Goal: Transaction & Acquisition: Purchase product/service

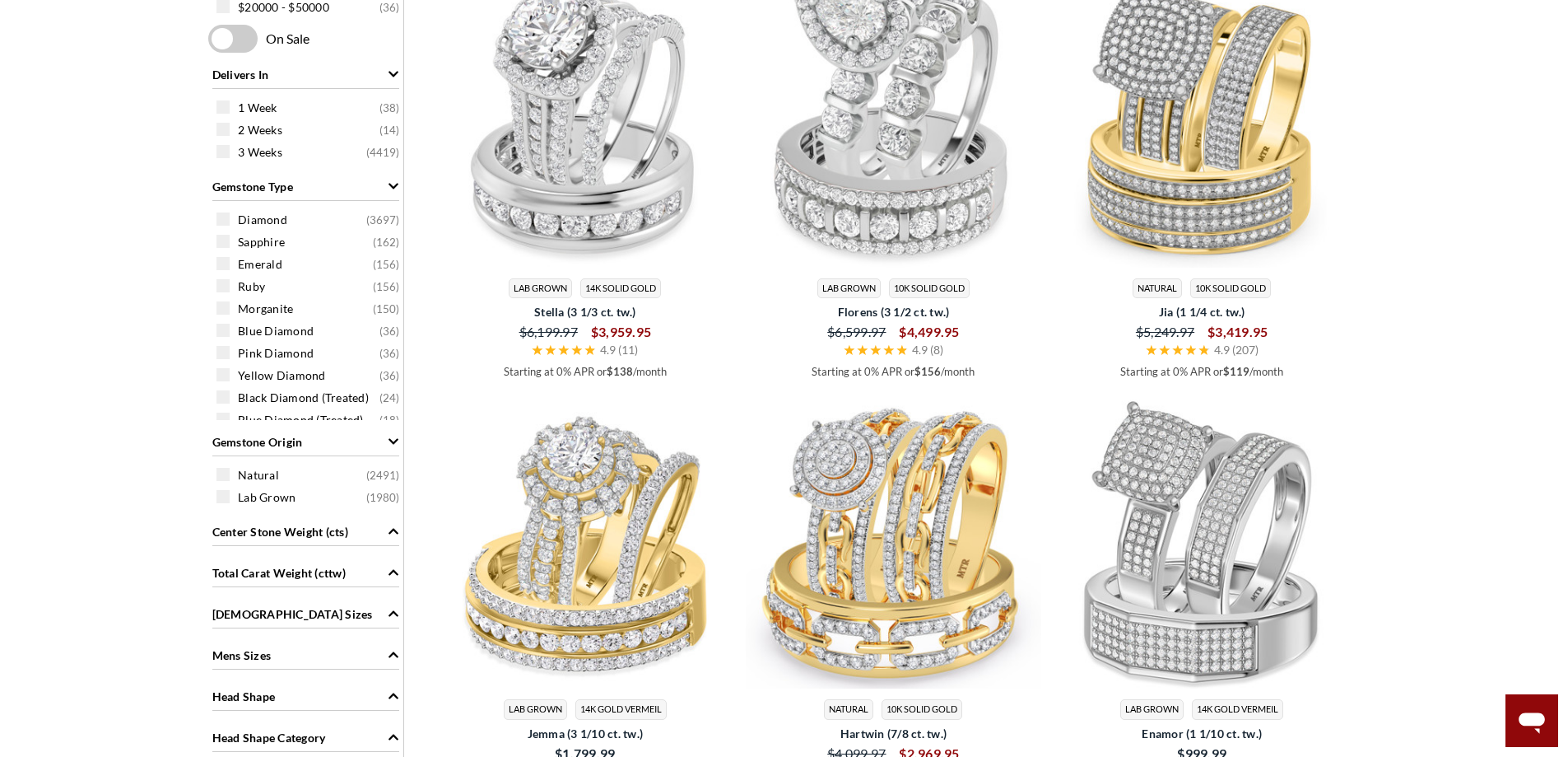
scroll to position [411, 0]
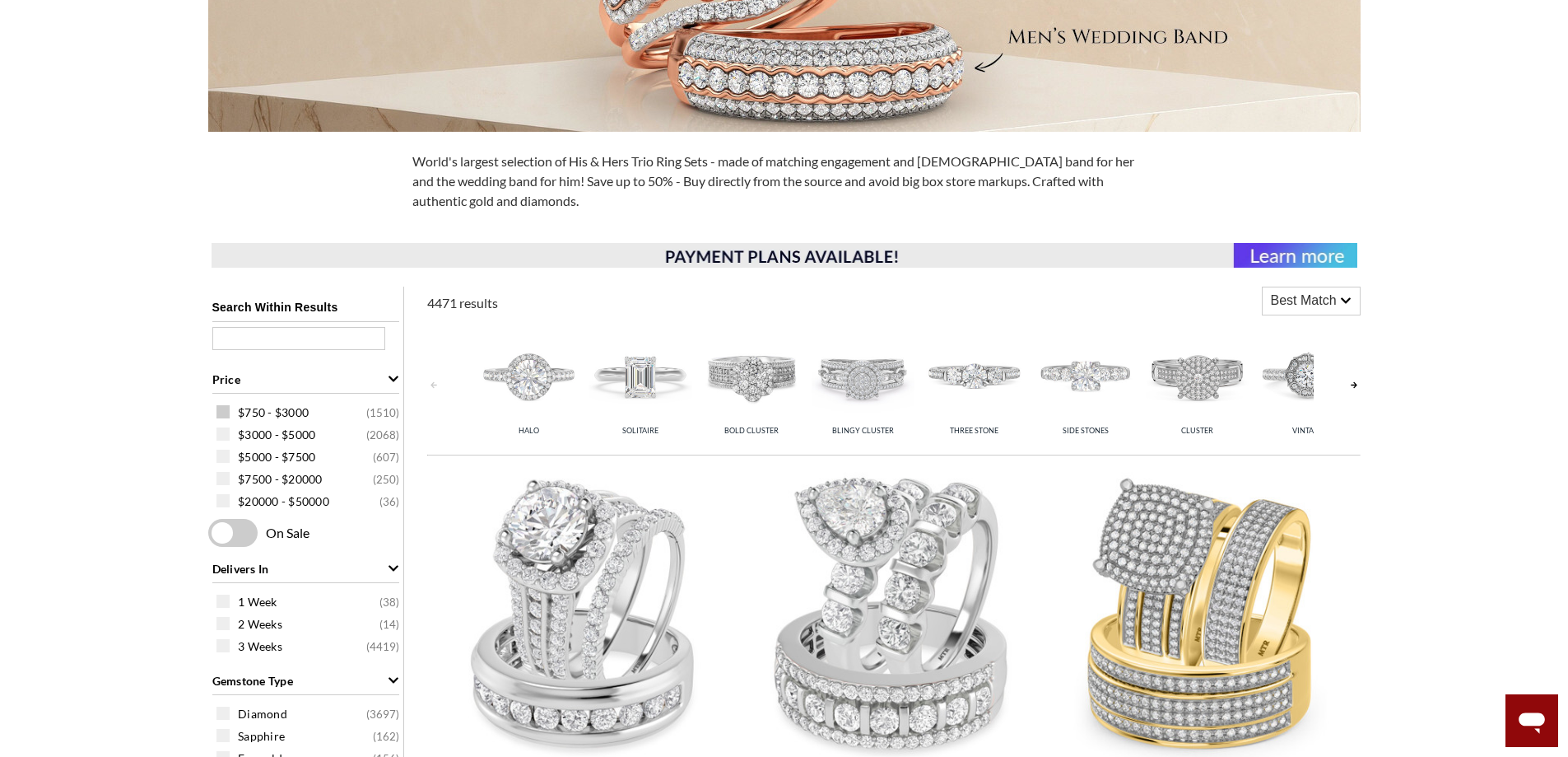
click at [219, 413] on span at bounding box center [223, 412] width 13 height 13
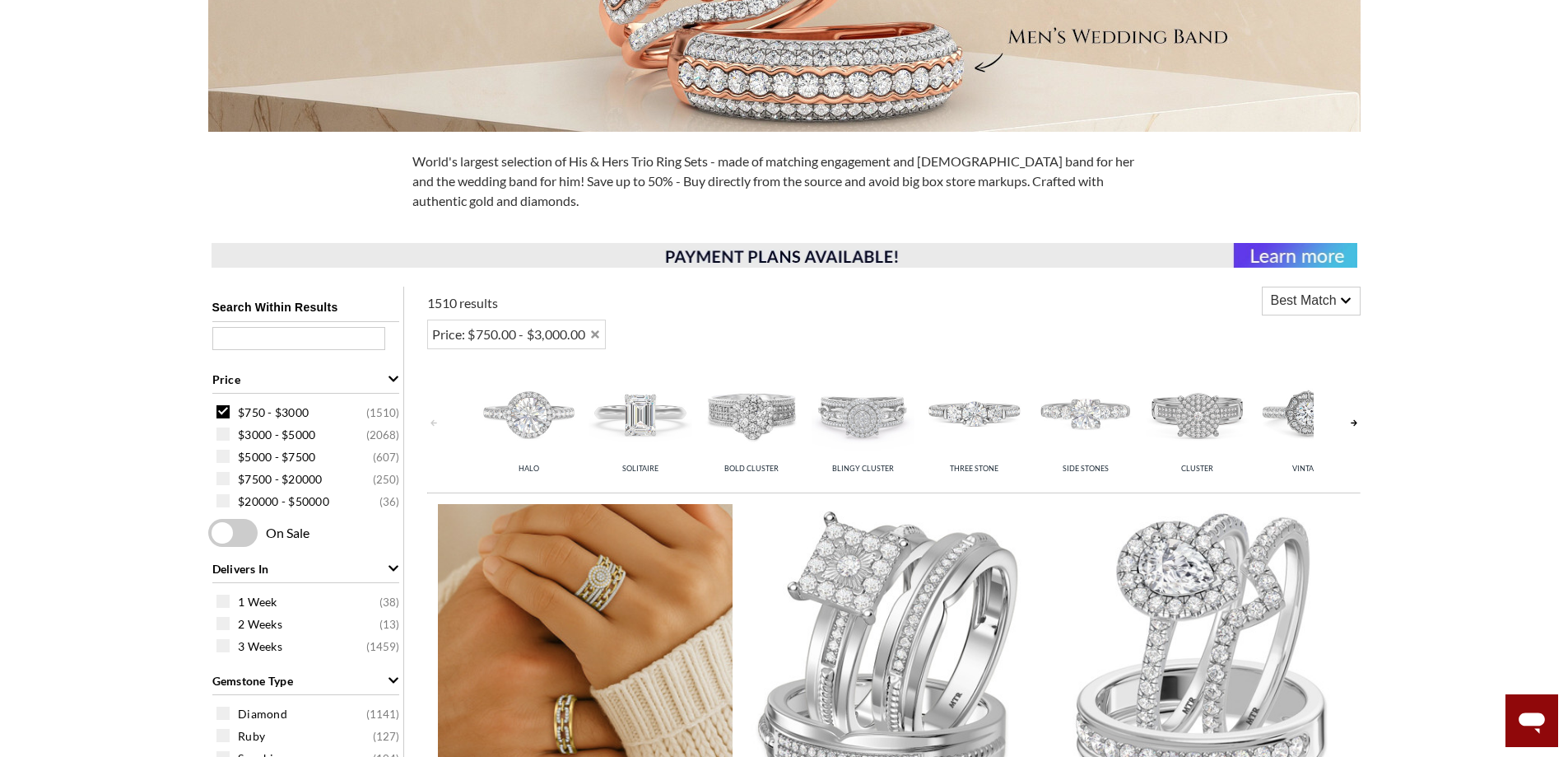
scroll to position [659, 0]
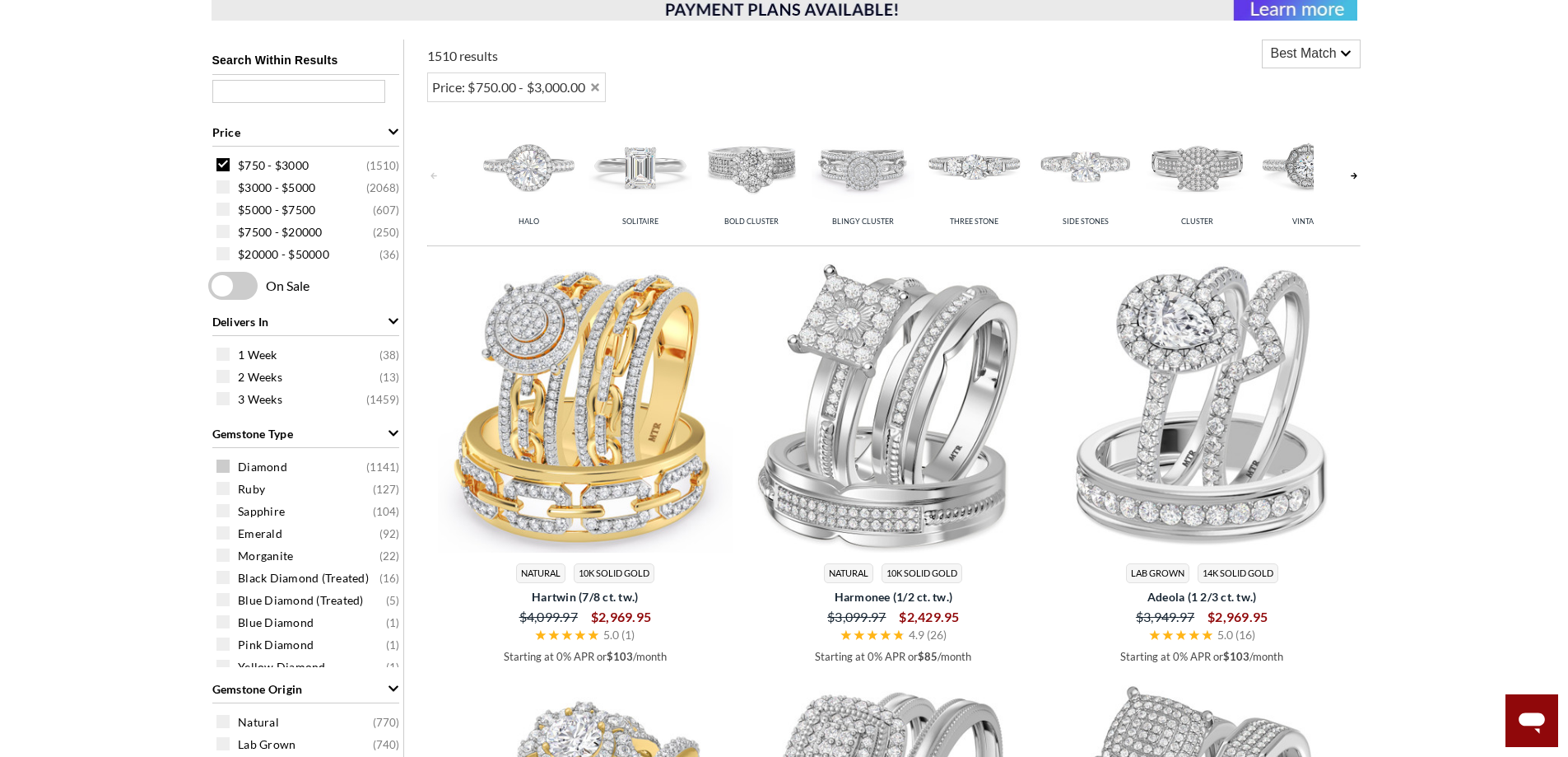
click at [224, 465] on span at bounding box center [223, 466] width 13 height 13
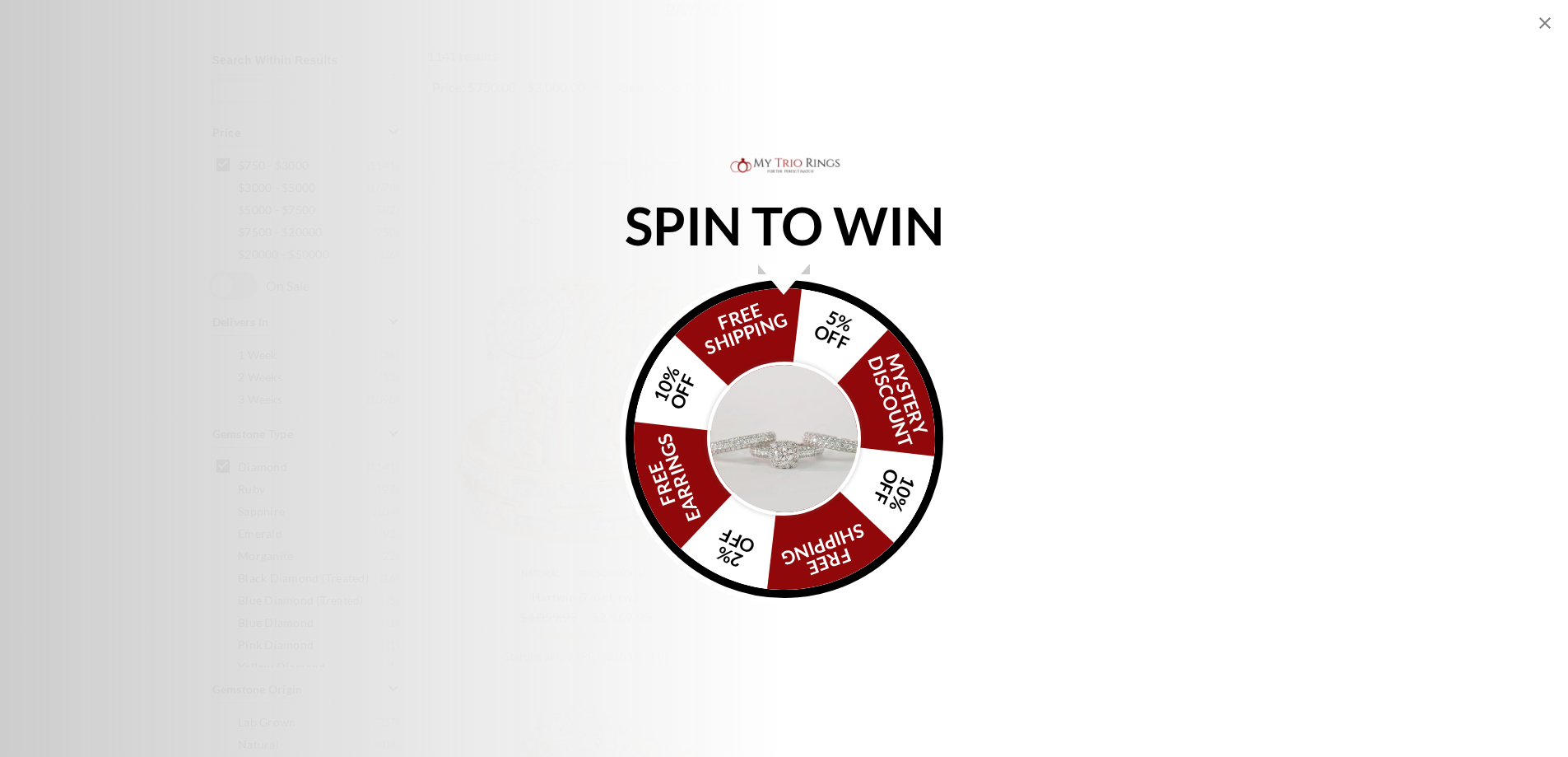
click at [769, 395] on img "Alia popup" at bounding box center [784, 438] width 155 height 155
click at [770, 329] on div "FREE SHIPPING 5% OFF Mystery Discount 10% OFF FREE SHIPPING 2% OFF FREE EARRING…" at bounding box center [784, 438] width 318 height 318
click at [780, 416] on img "Alia popup" at bounding box center [784, 438] width 155 height 155
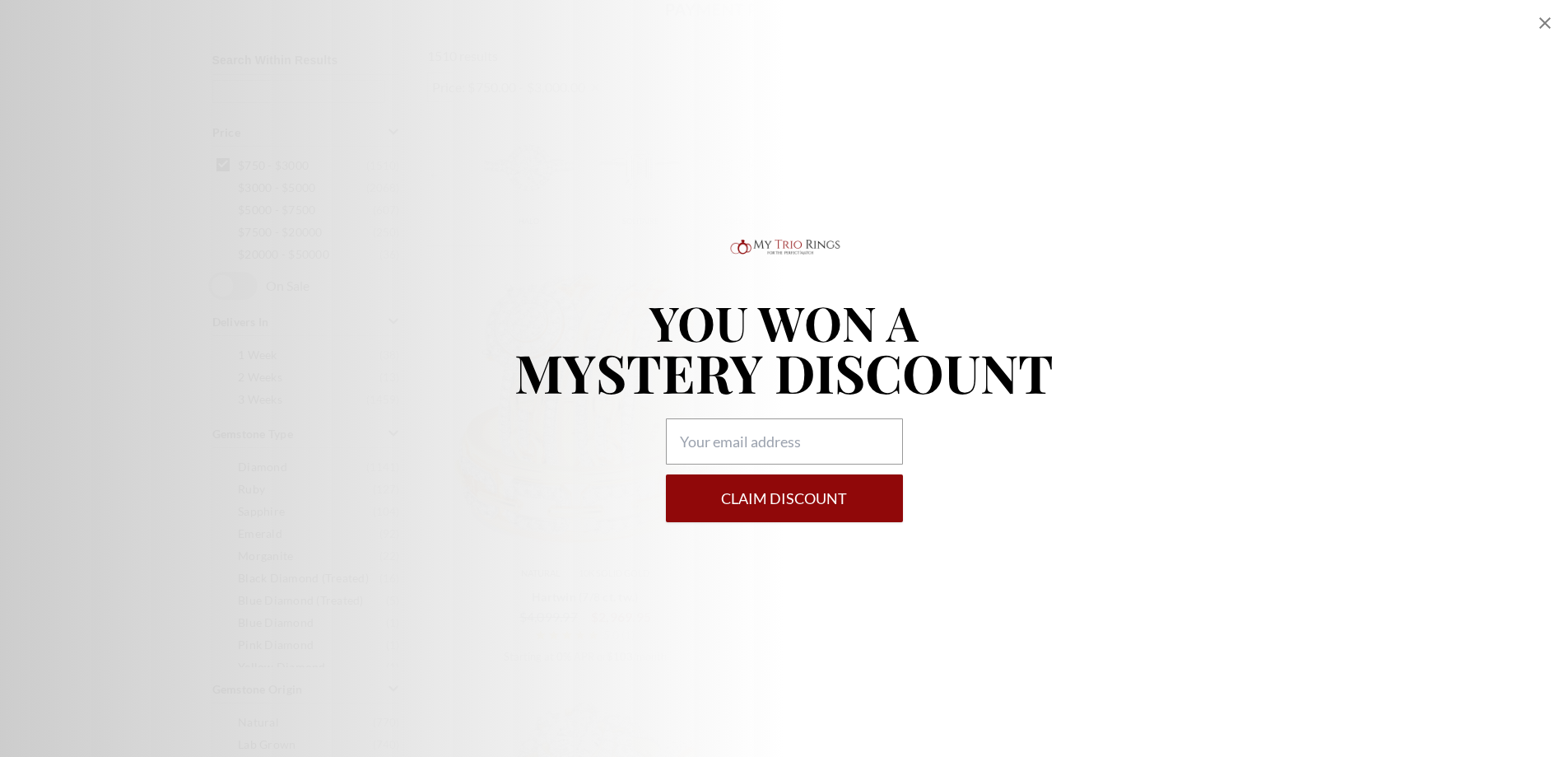
click at [1542, 15] on icon "Close popup" at bounding box center [1544, 23] width 20 height 20
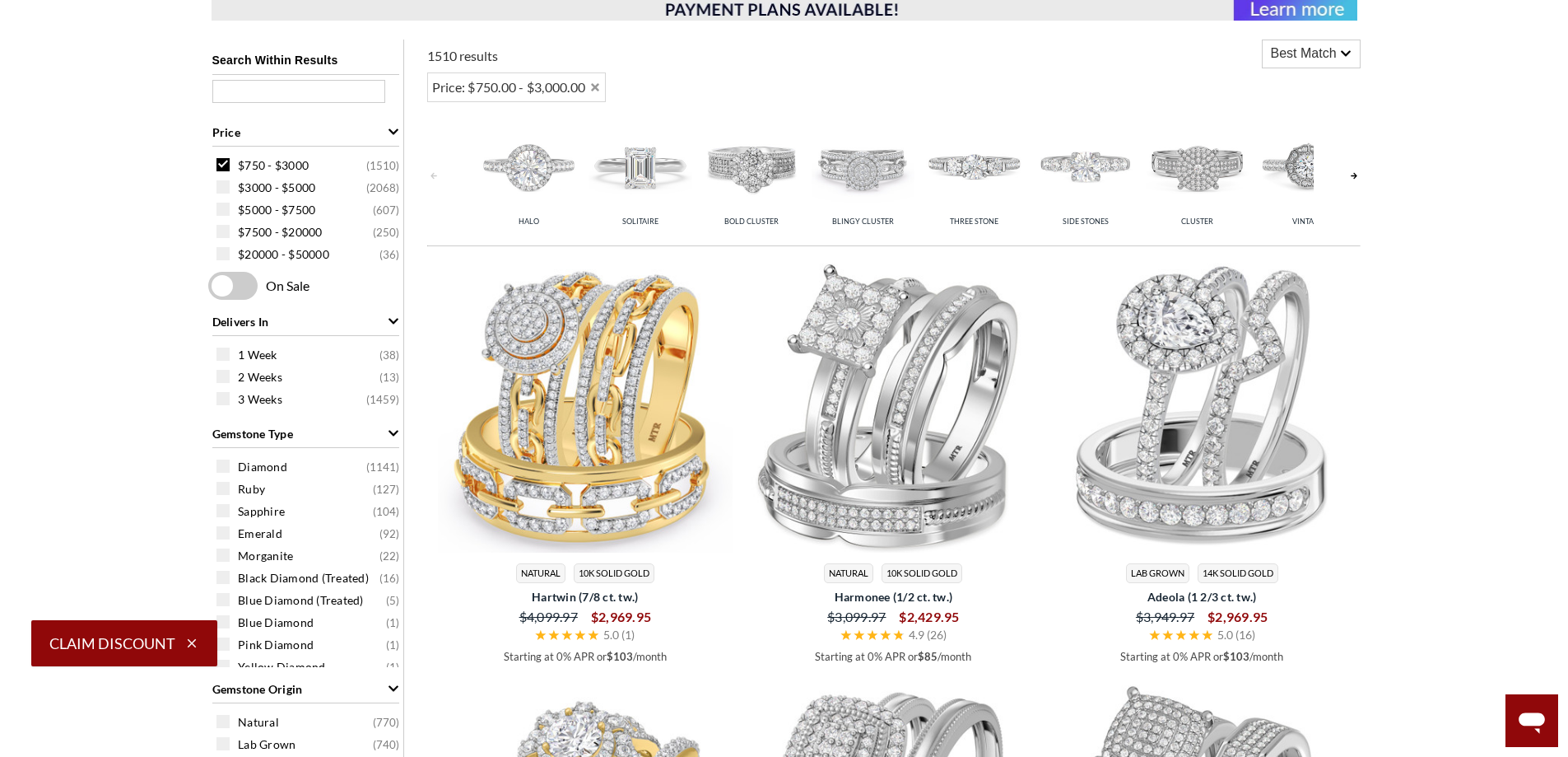
scroll to position [698, 0]
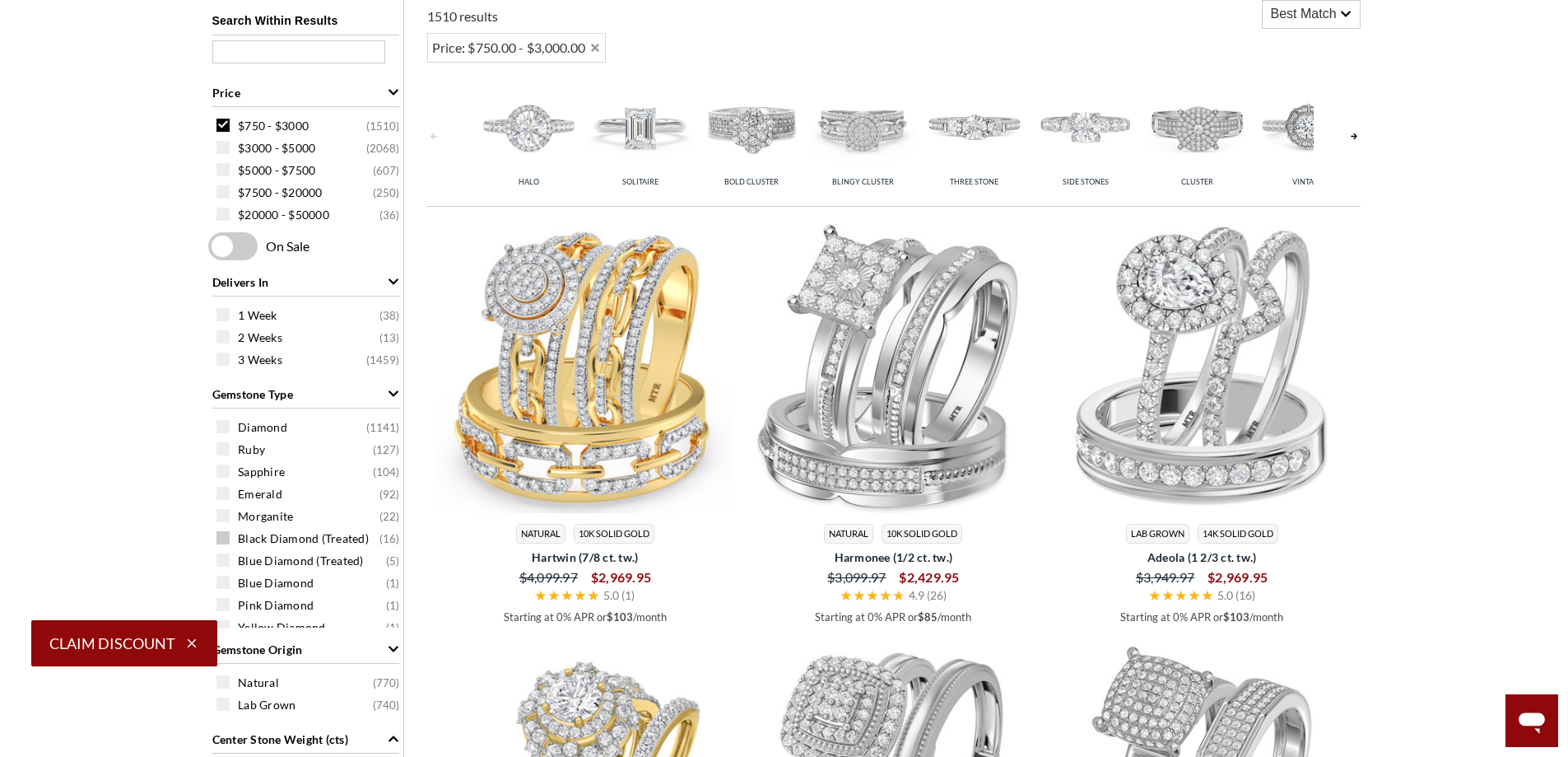
click at [225, 540] on span at bounding box center [223, 538] width 13 height 13
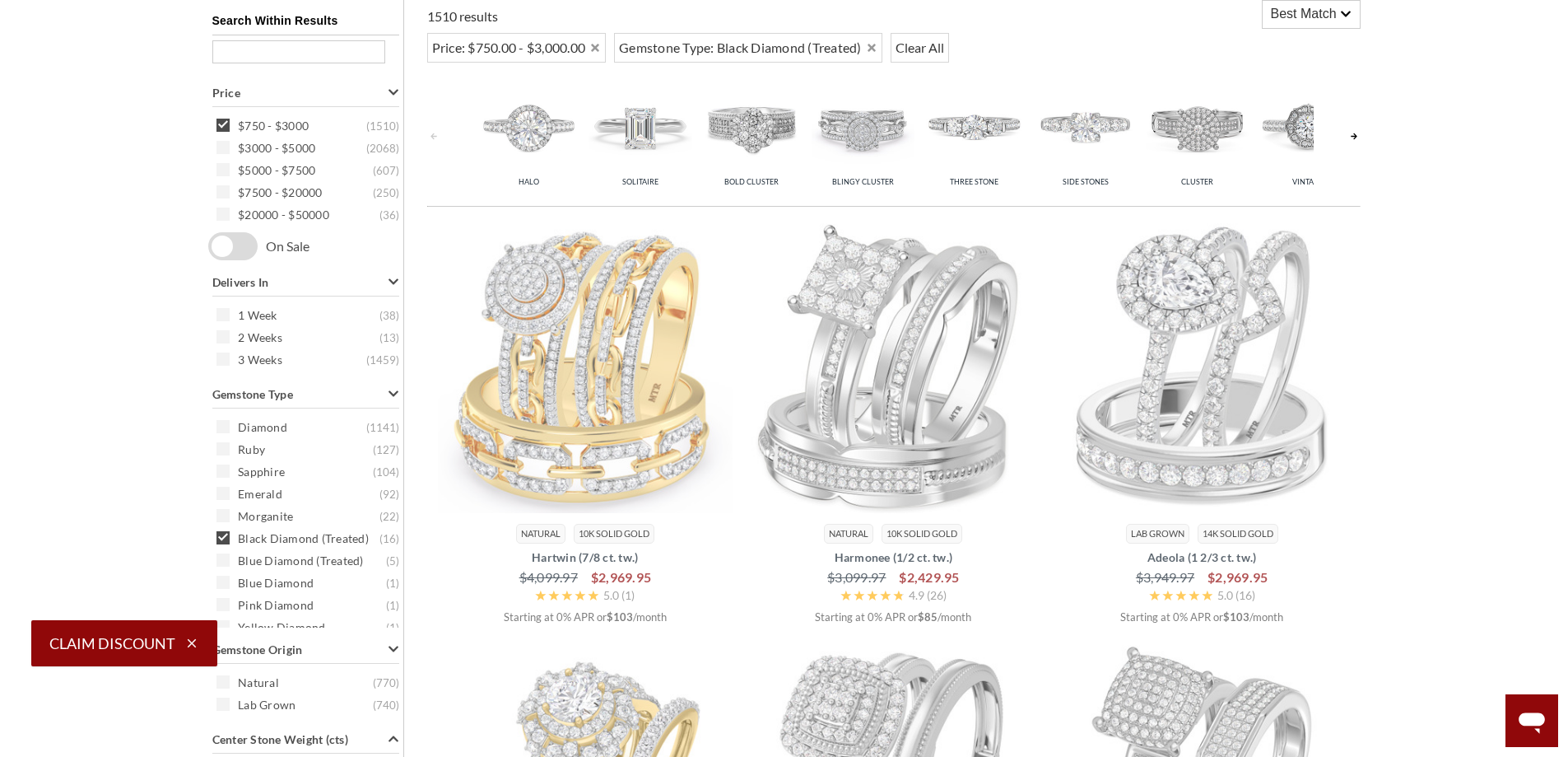
scroll to position [679, 0]
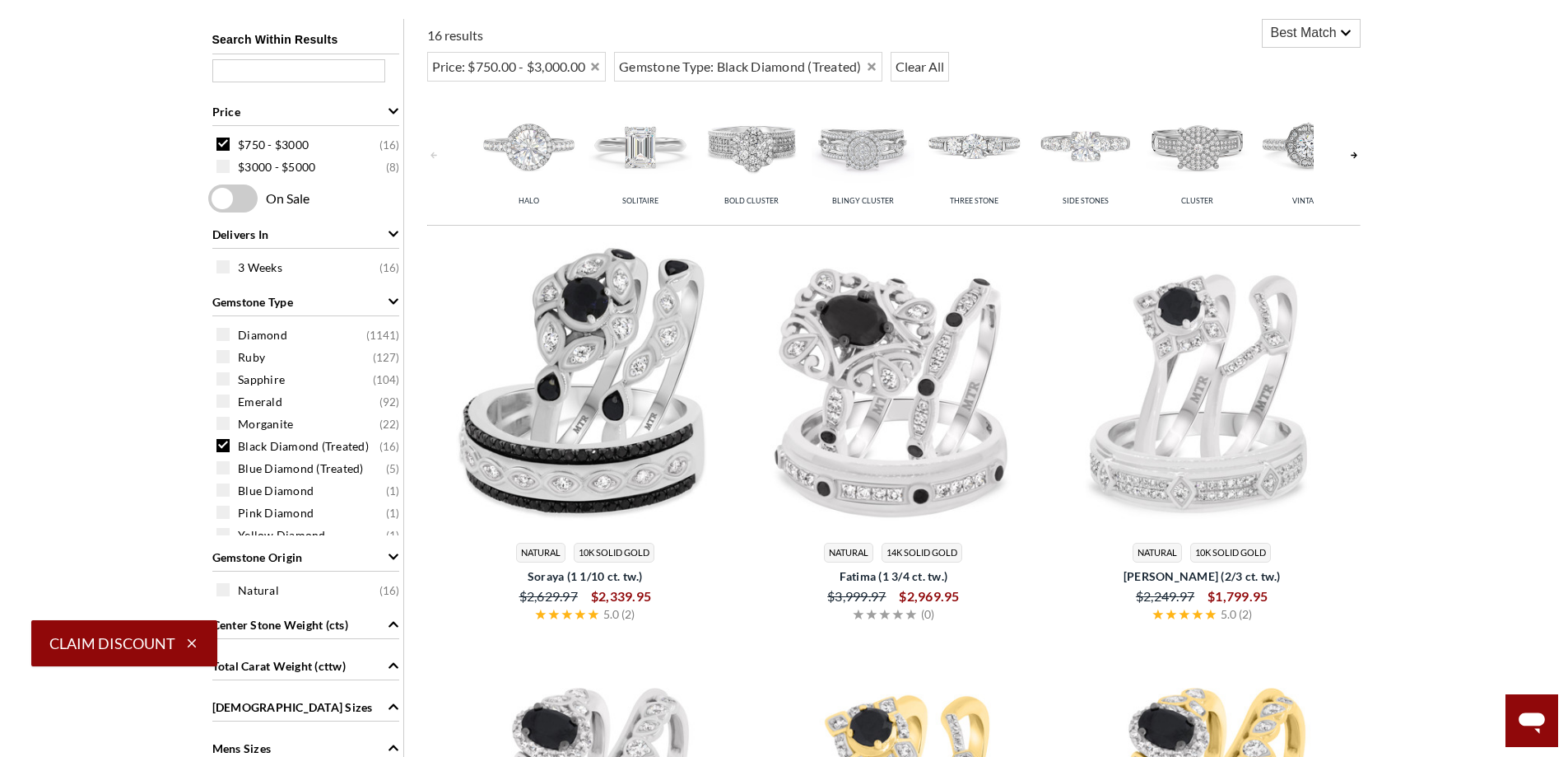
click at [223, 451] on span at bounding box center [223, 446] width 13 height 13
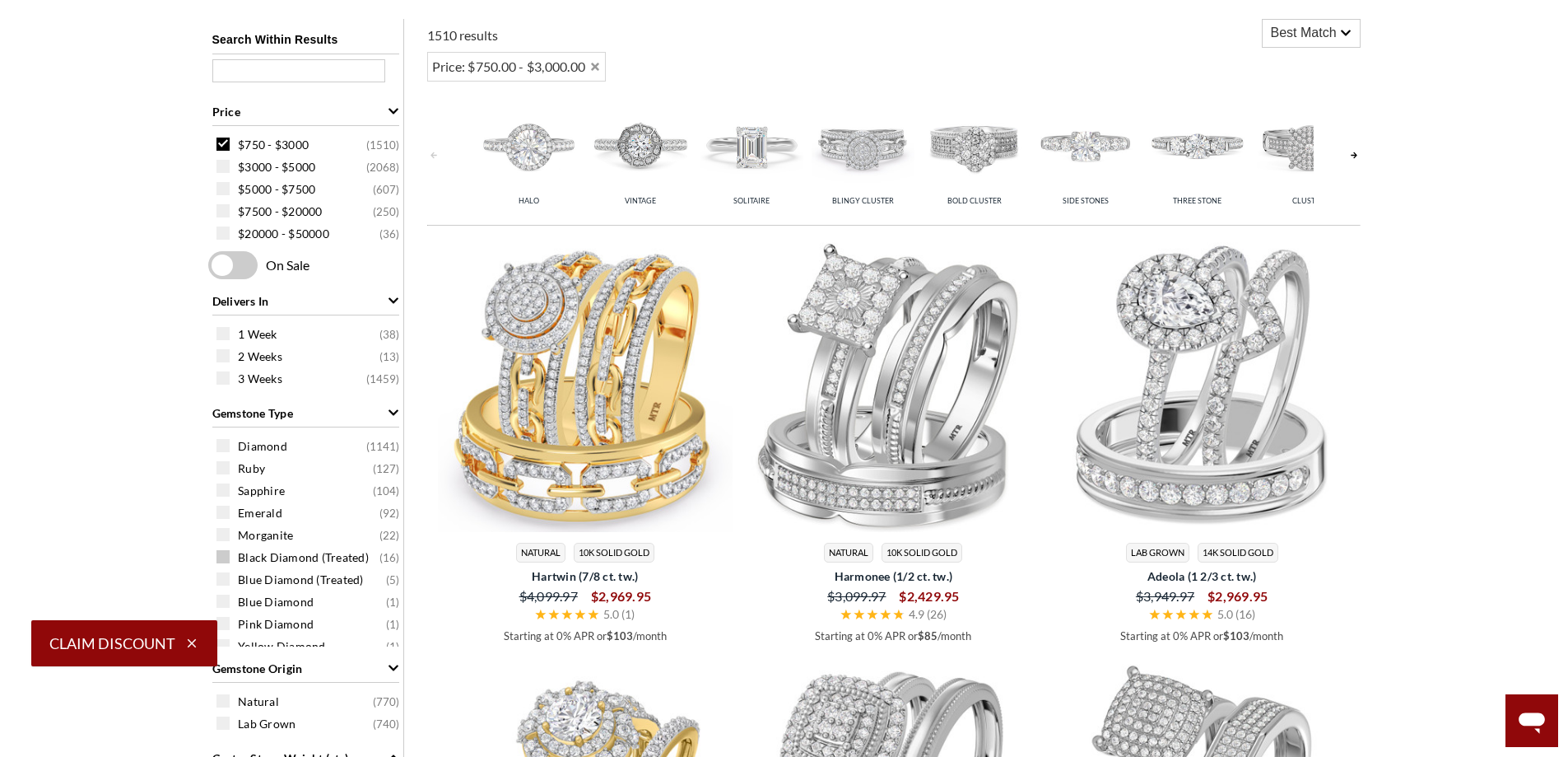
click at [223, 451] on span at bounding box center [223, 446] width 13 height 13
click at [226, 555] on span at bounding box center [223, 556] width 13 height 13
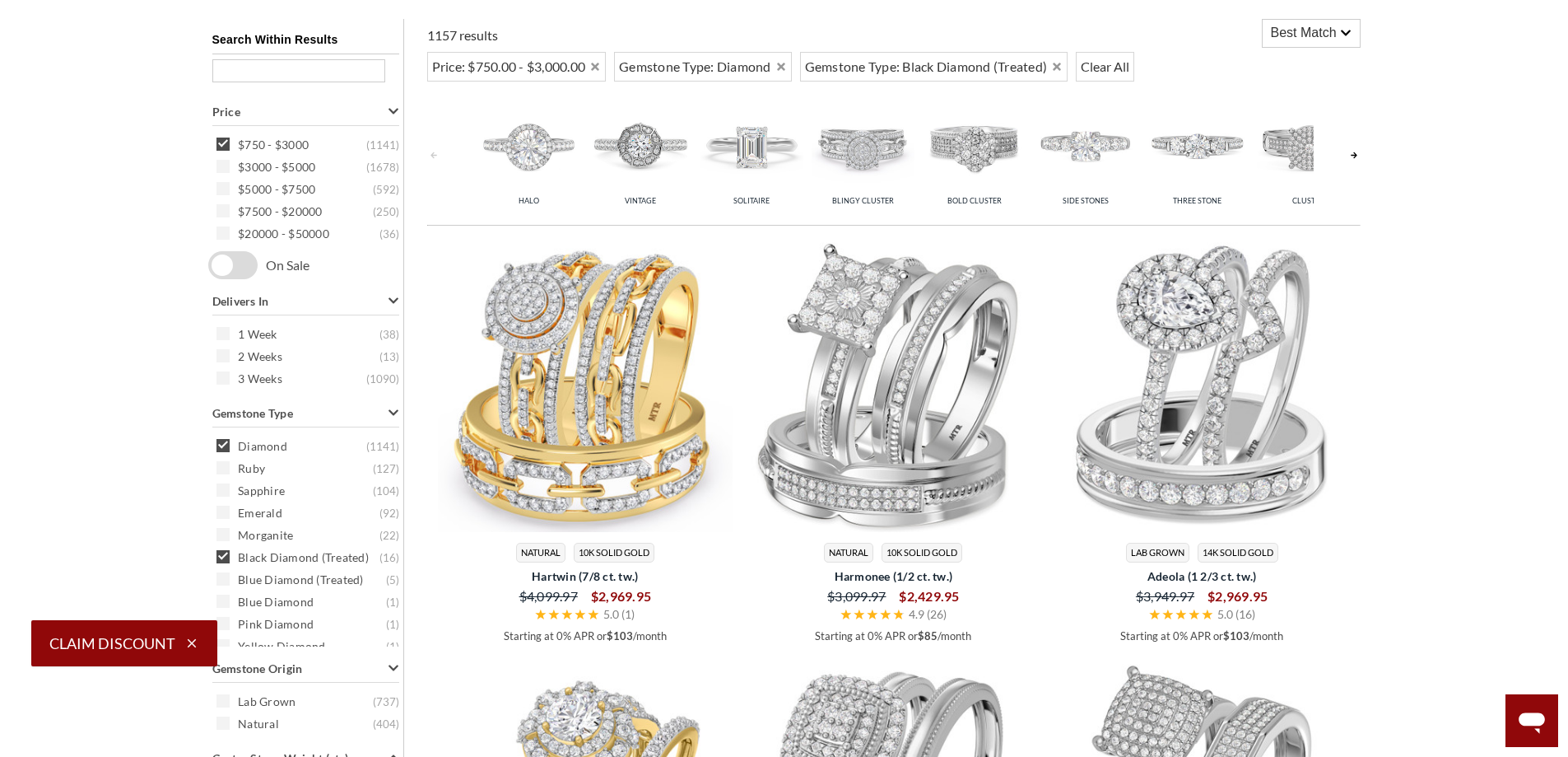
scroll to position [1009, 0]
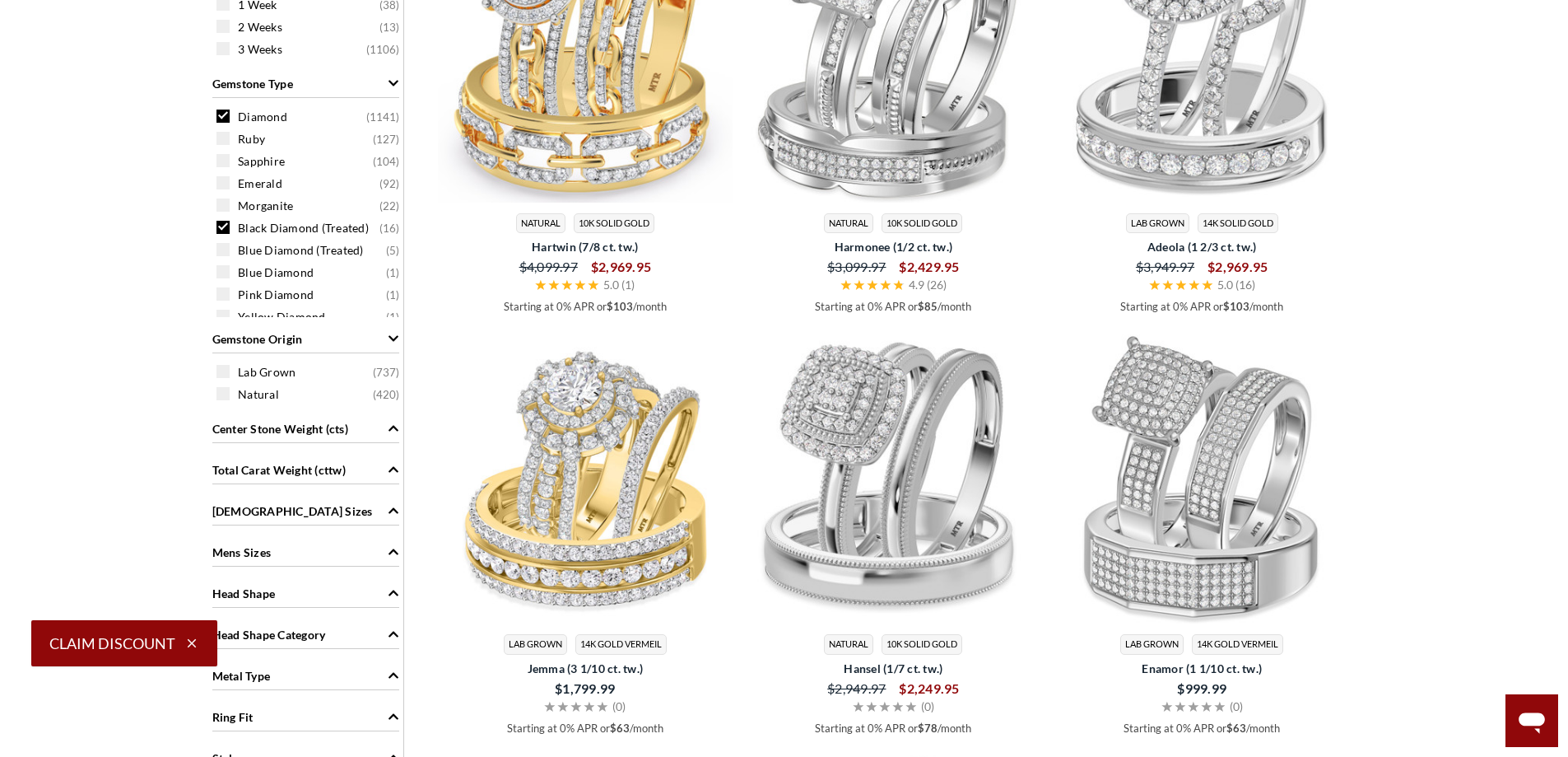
click at [393, 513] on icon "Ladies Sizes" at bounding box center [394, 510] width 12 height 12
click at [240, 607] on span "11" at bounding box center [245, 607] width 14 height 16
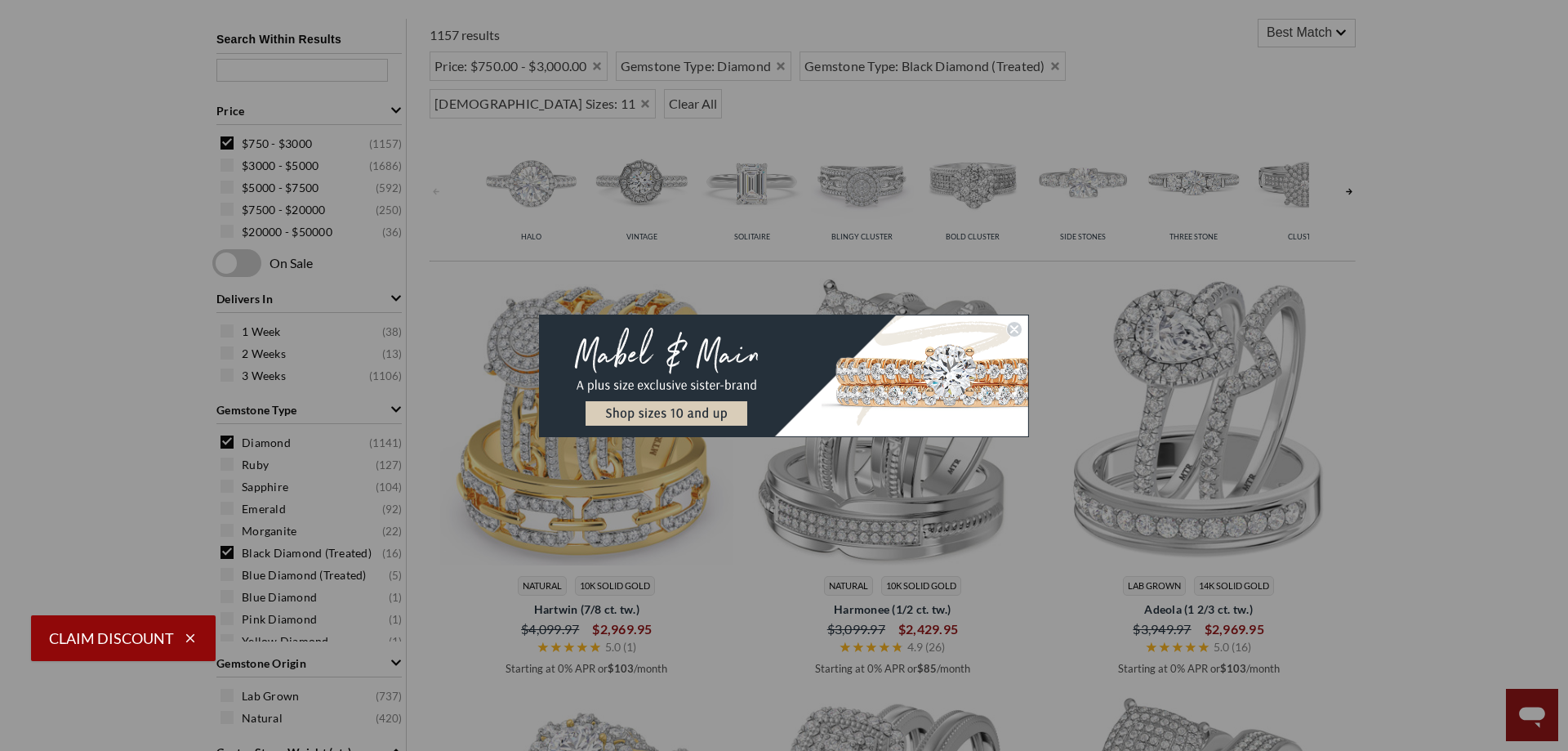
click at [1022, 325] on icon "Close dialog" at bounding box center [1014, 329] width 16 height 16
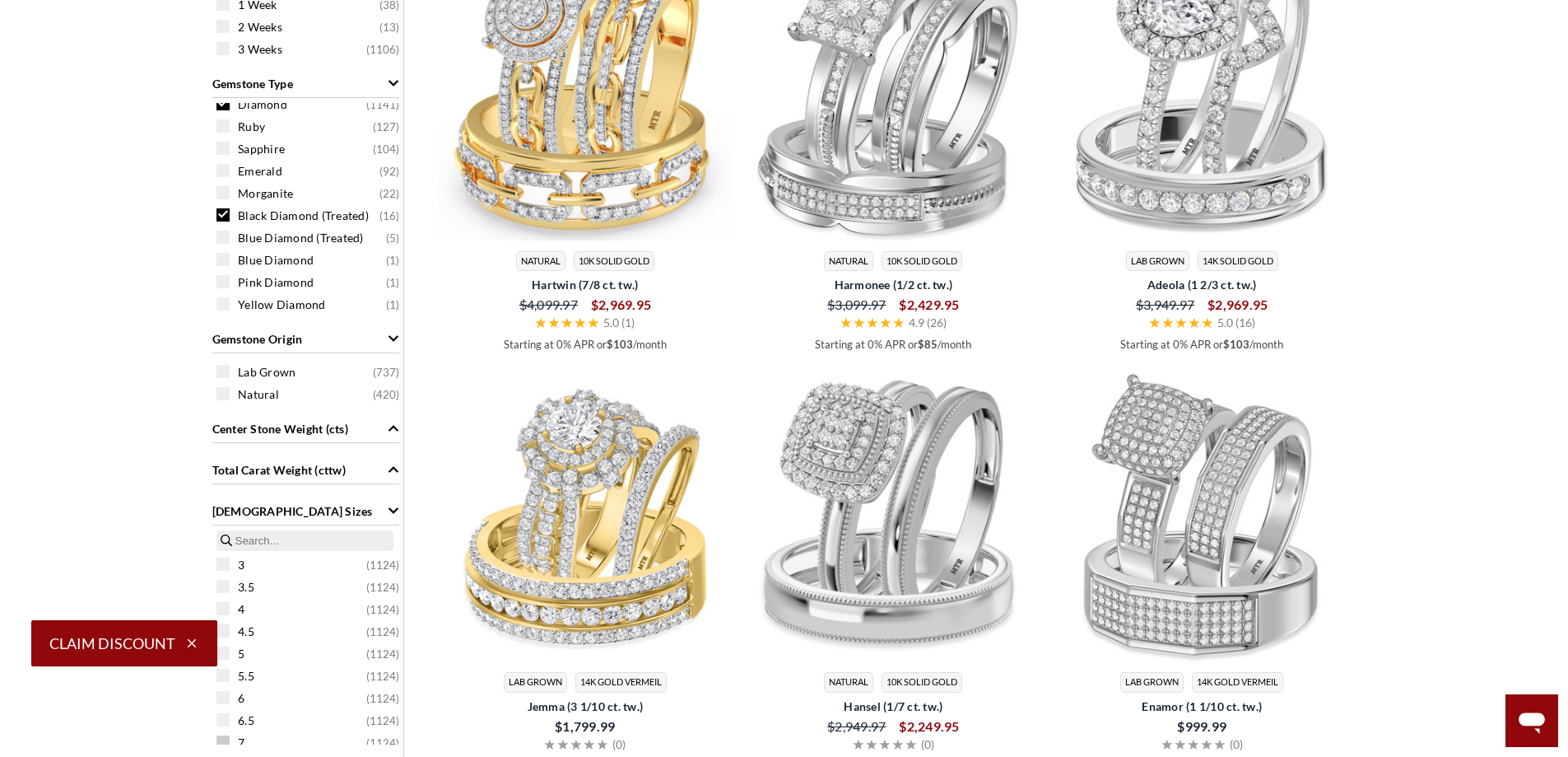
scroll to position [1173, 0]
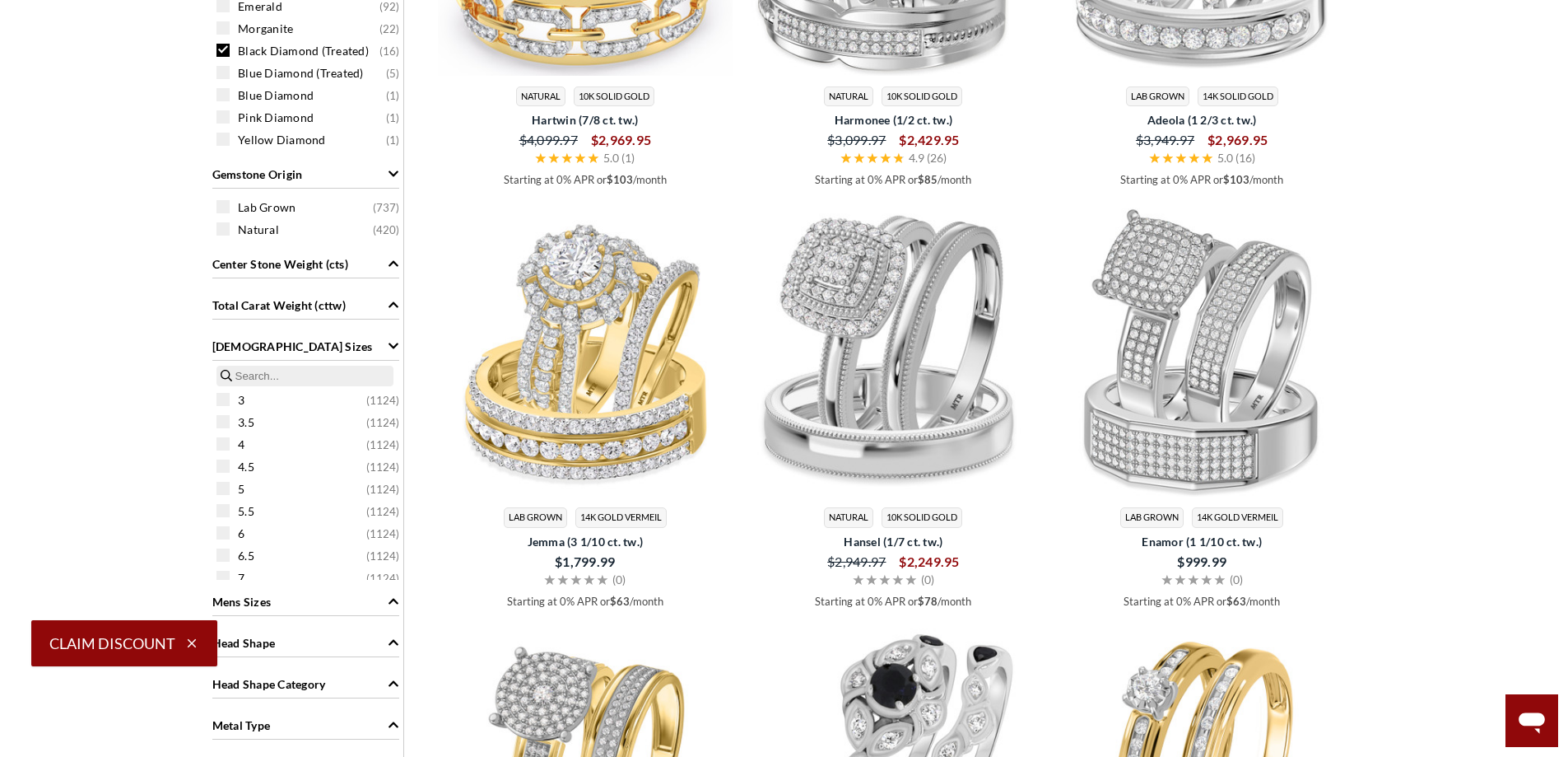
click at [389, 605] on icon "Mens Sizes" at bounding box center [394, 601] width 12 height 12
click at [222, 708] on span at bounding box center [223, 712] width 13 height 13
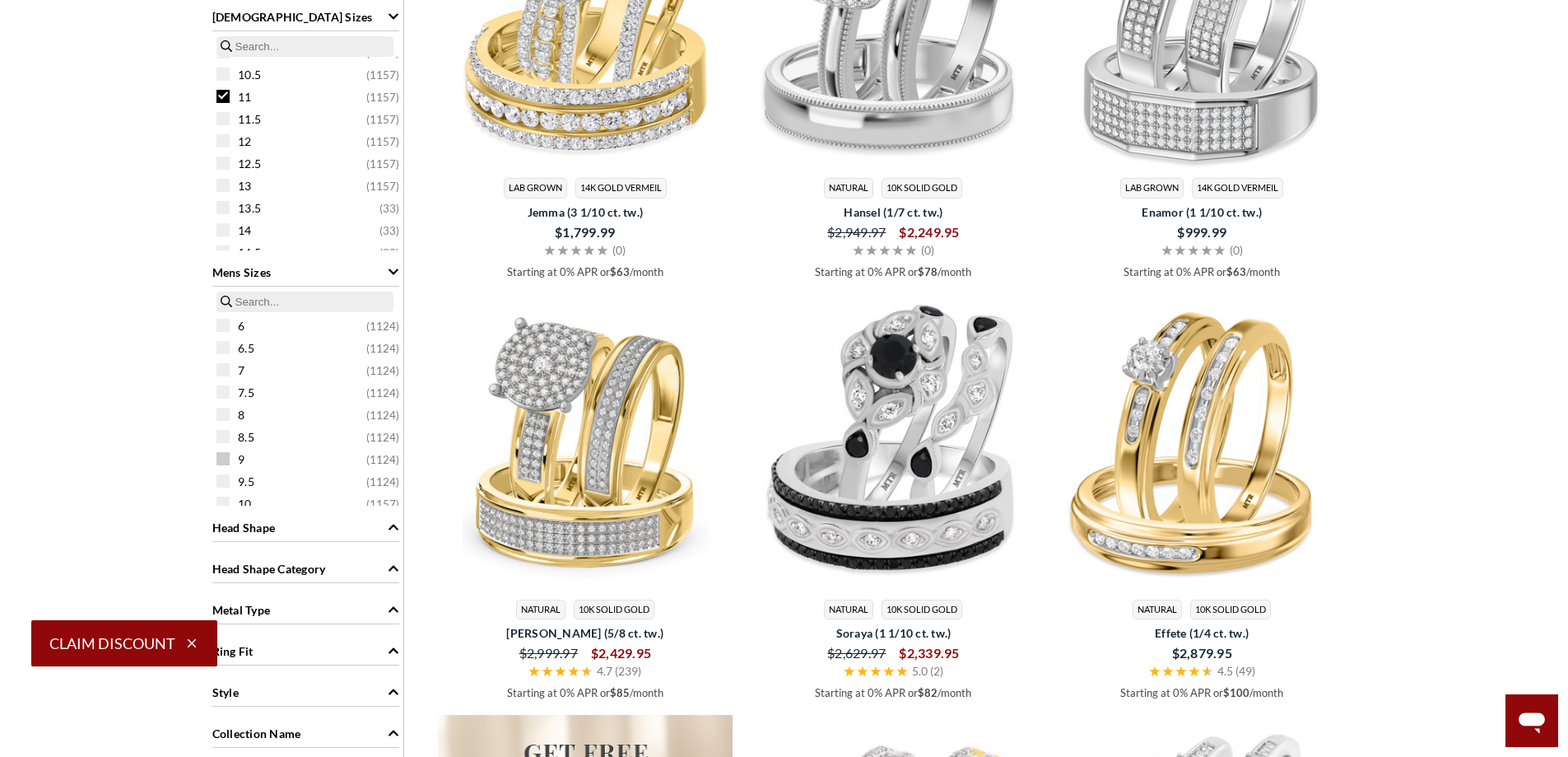
scroll to position [247, 0]
click at [388, 607] on icon "Metal Type" at bounding box center [394, 609] width 12 height 12
click at [229, 667] on div "10K Yellow Solid Gold ( 251 )" at bounding box center [309, 664] width 187 height 18
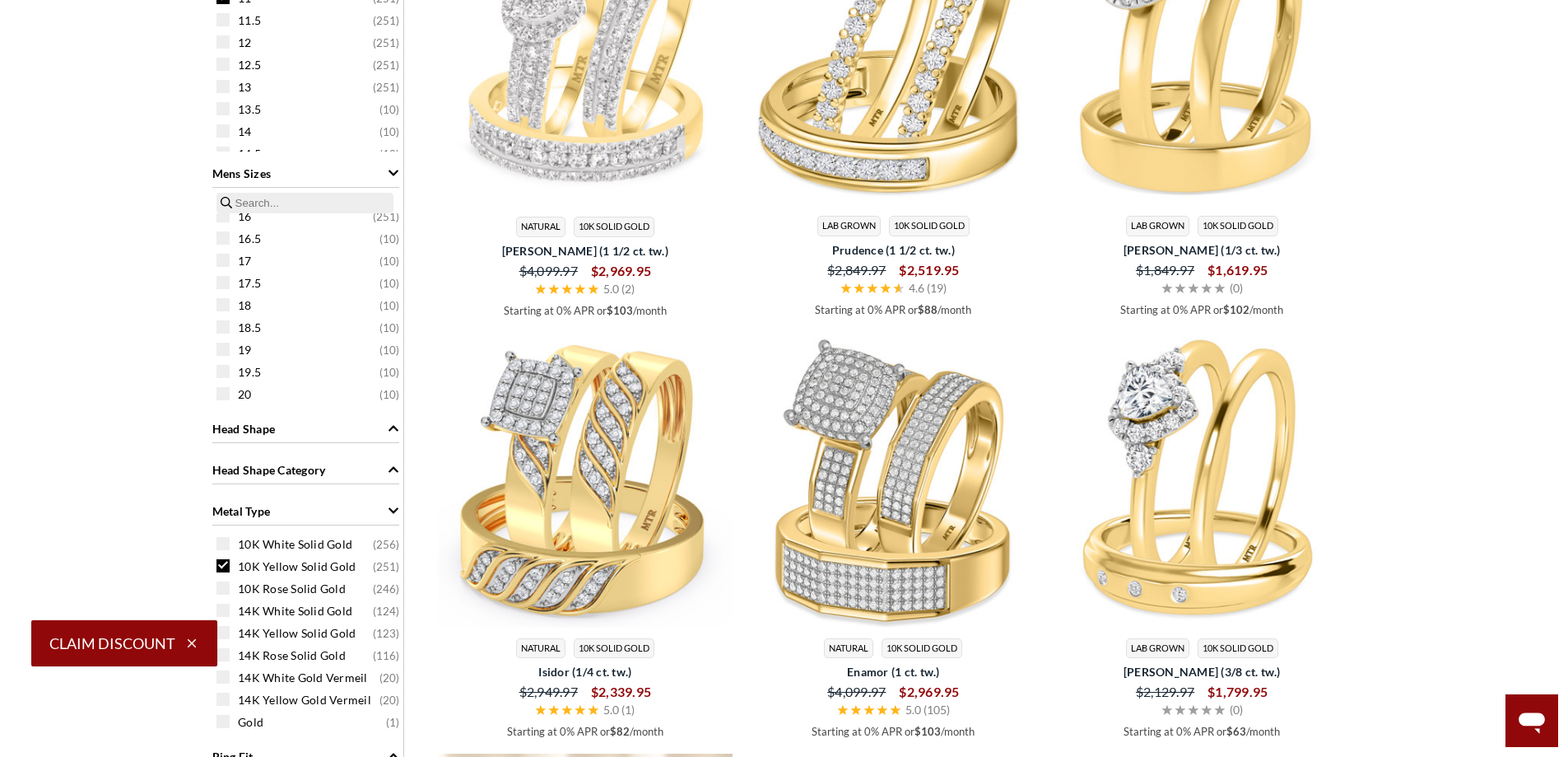
scroll to position [1749, 0]
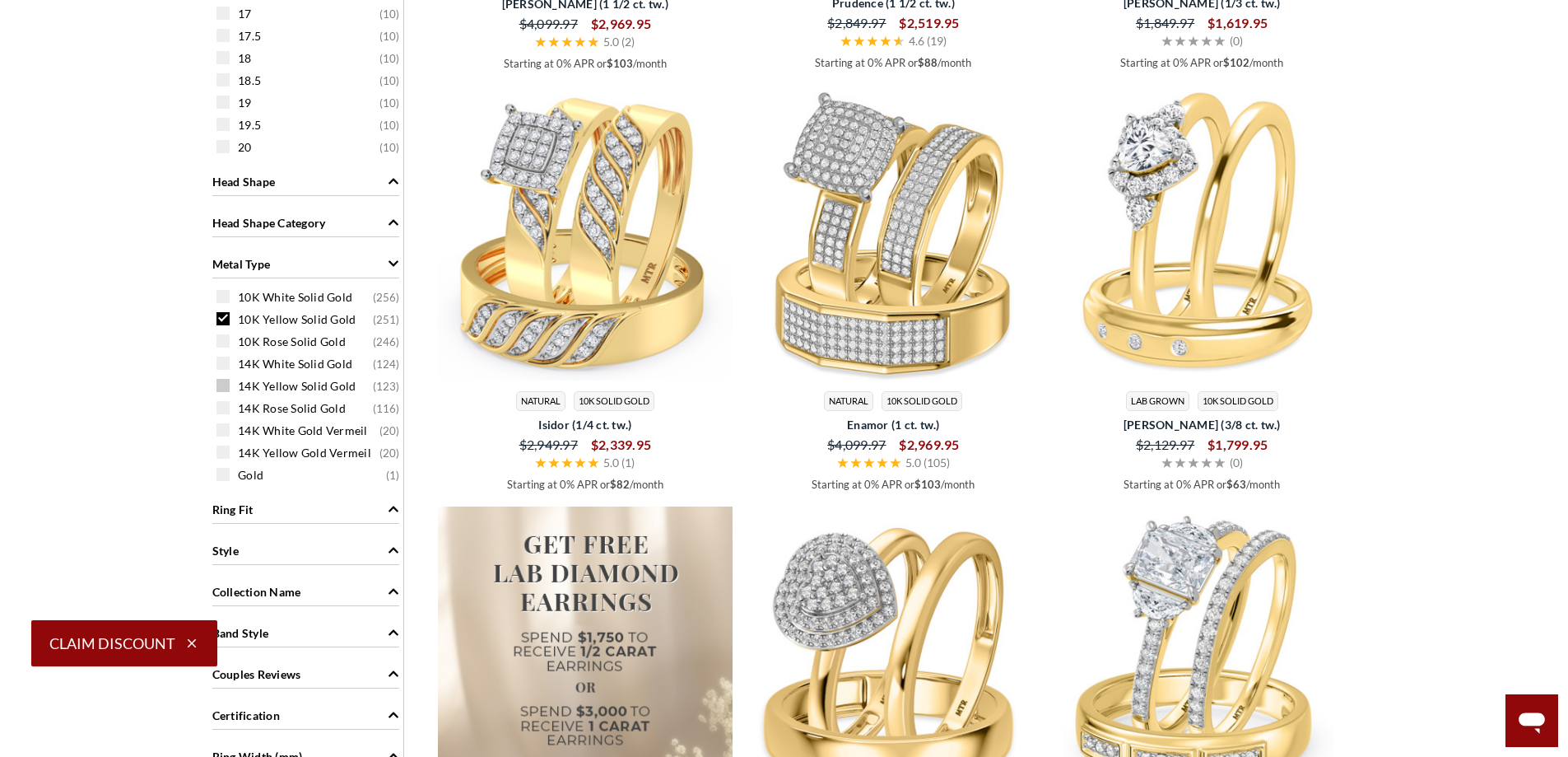
click at [224, 389] on span at bounding box center [223, 385] width 13 height 13
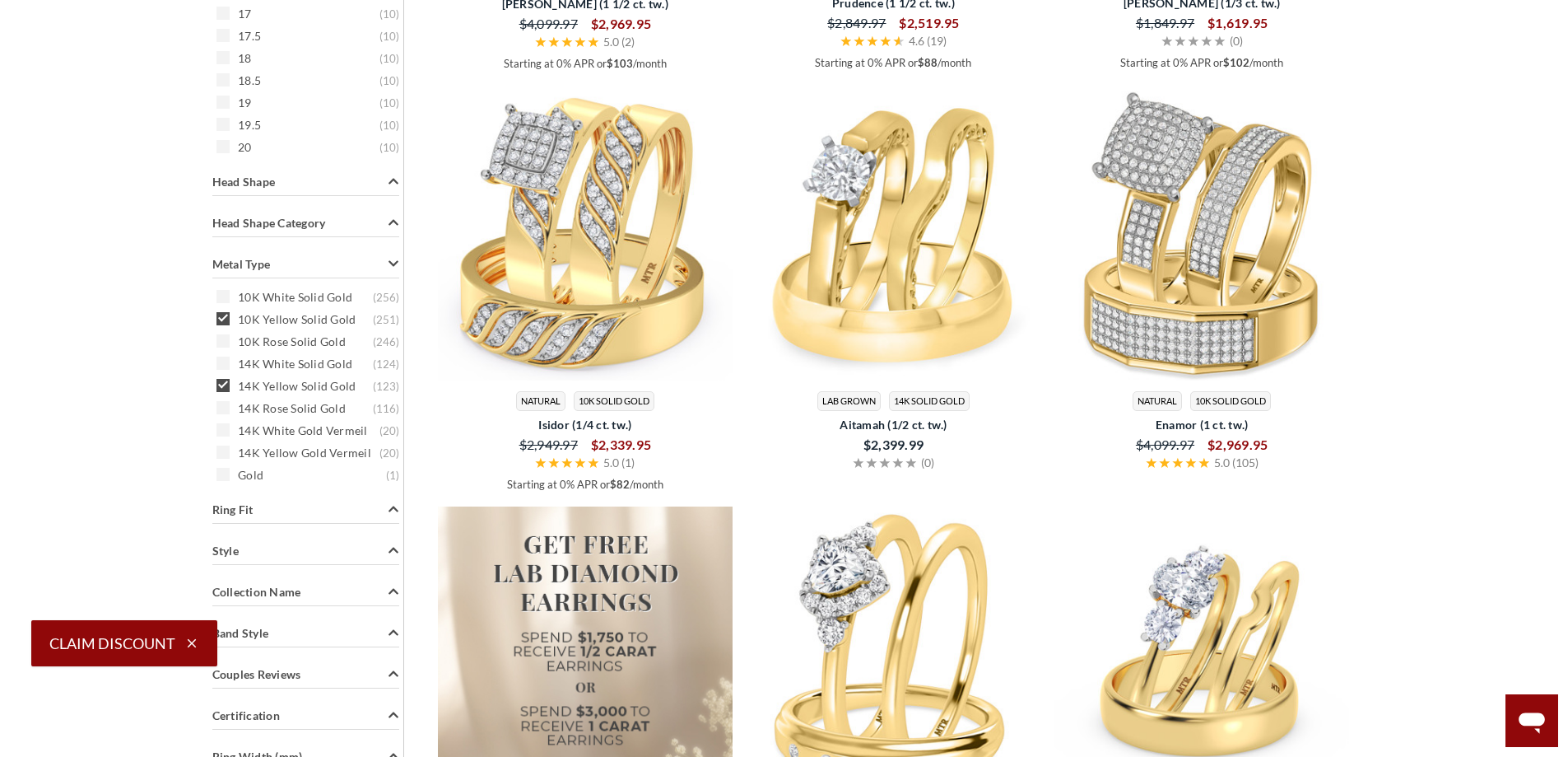
scroll to position [679, 0]
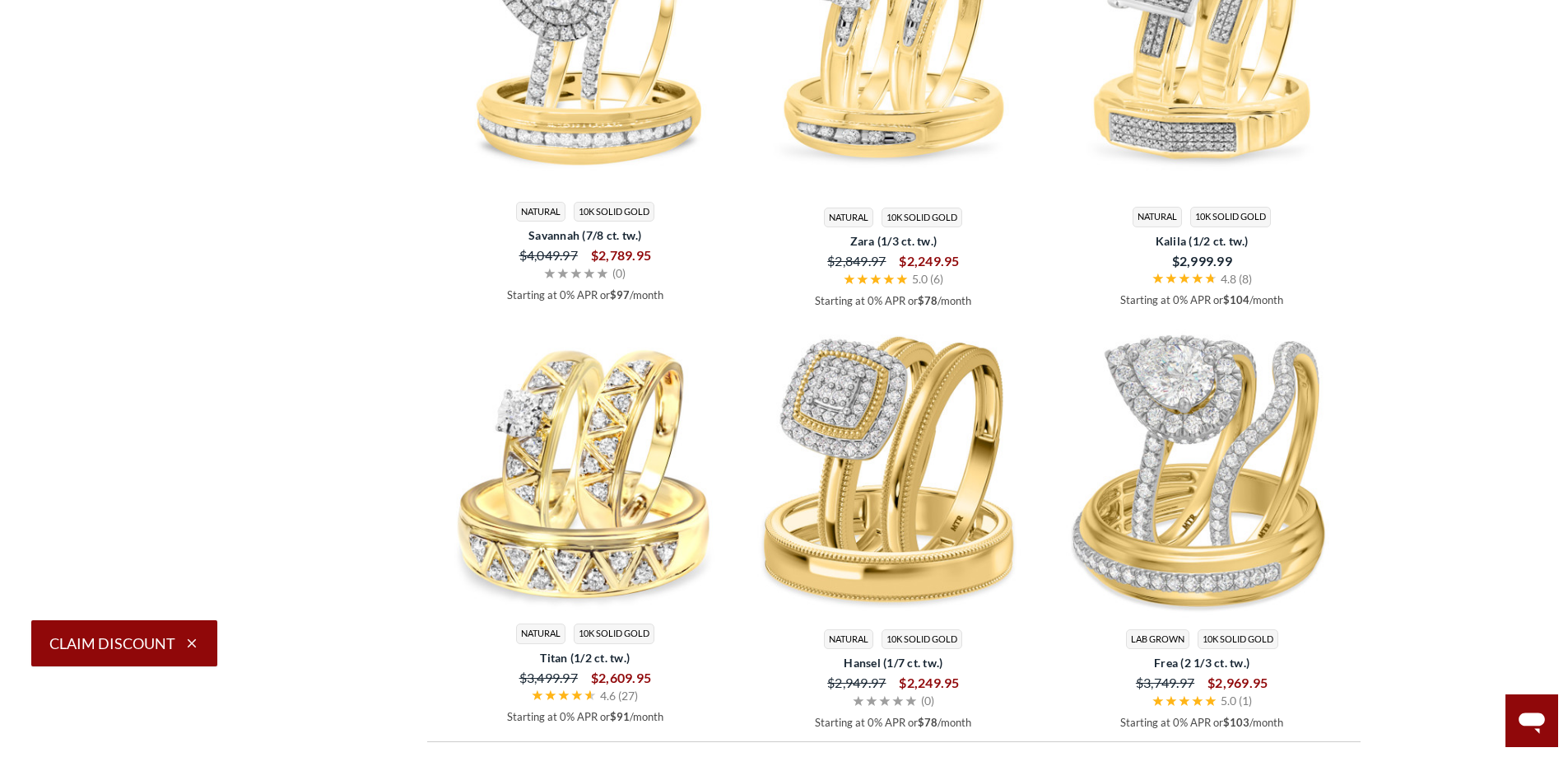
scroll to position [4796, 0]
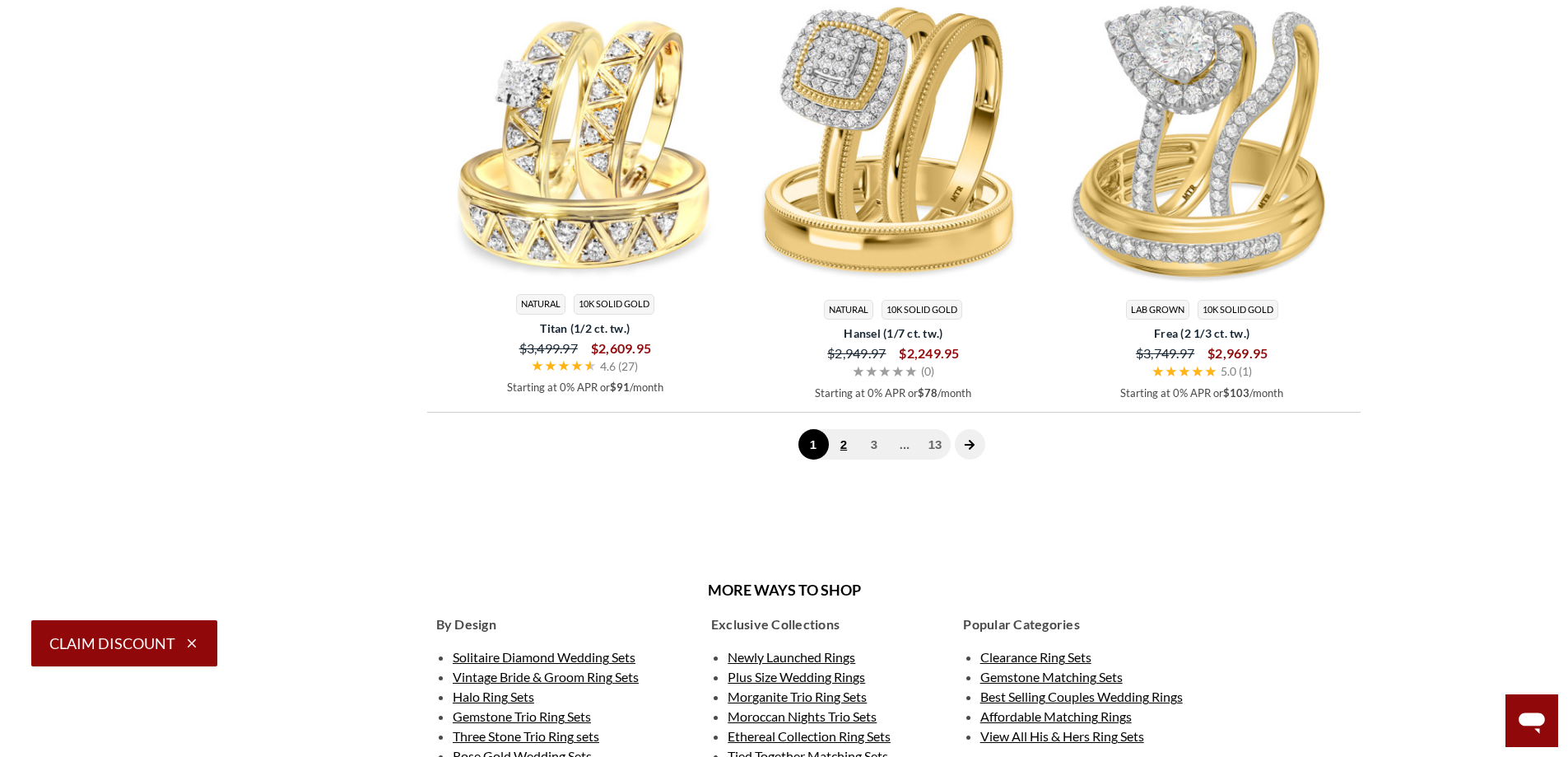
click at [843, 449] on link "2" at bounding box center [844, 444] width 31 height 31
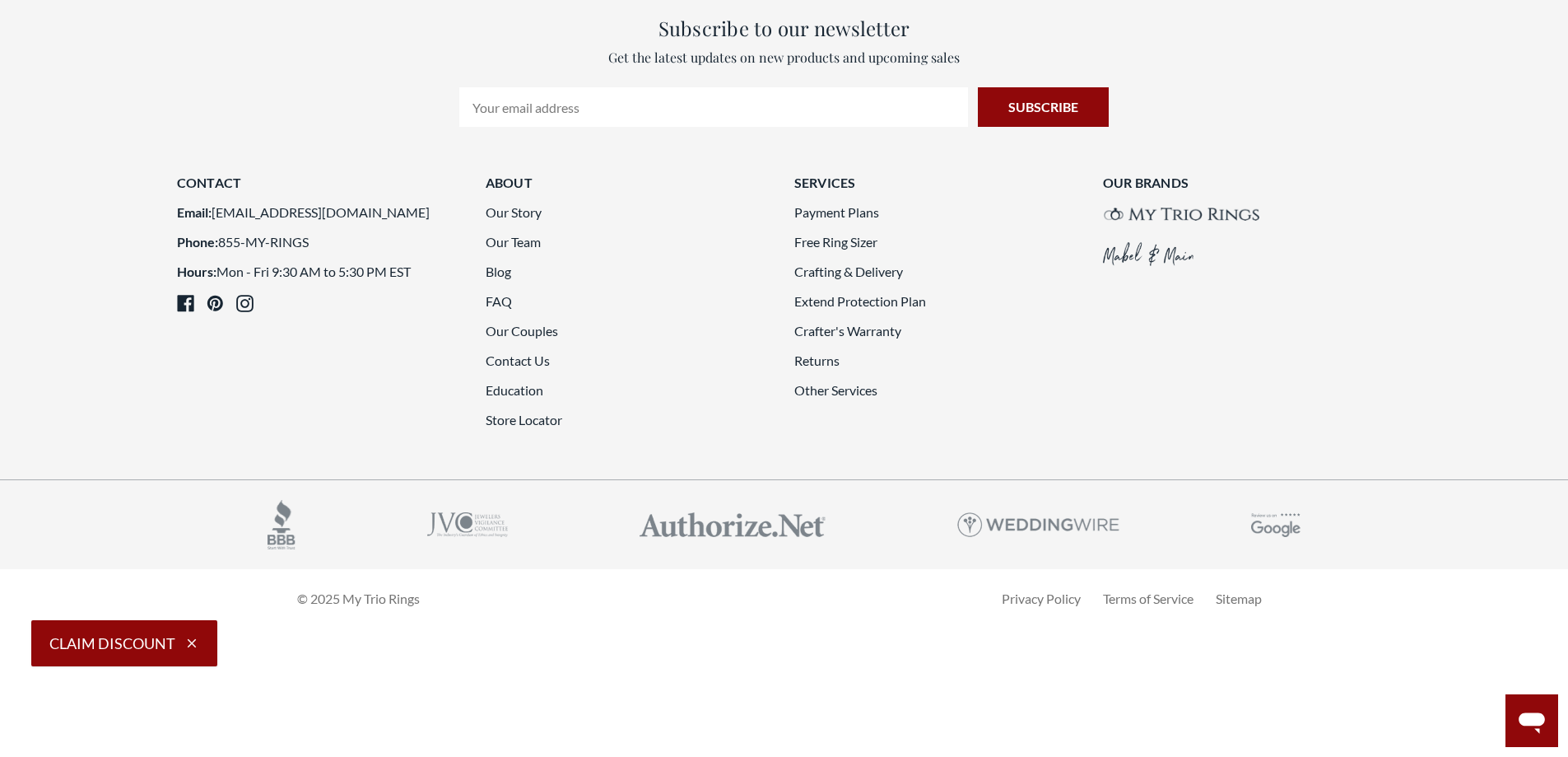
scroll to position [4960, 0]
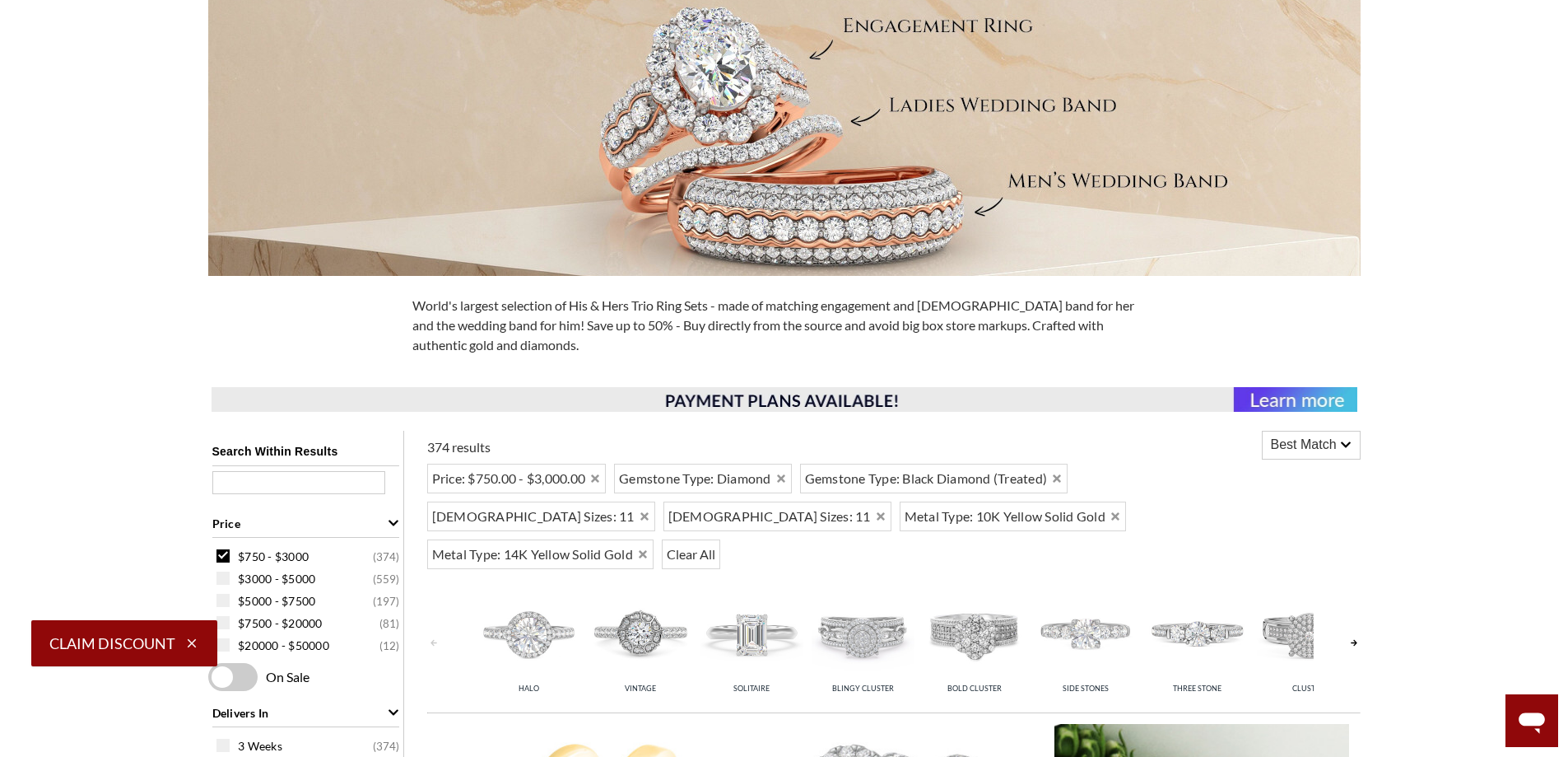
scroll to position [20, 0]
